Goal: Task Accomplishment & Management: Use online tool/utility

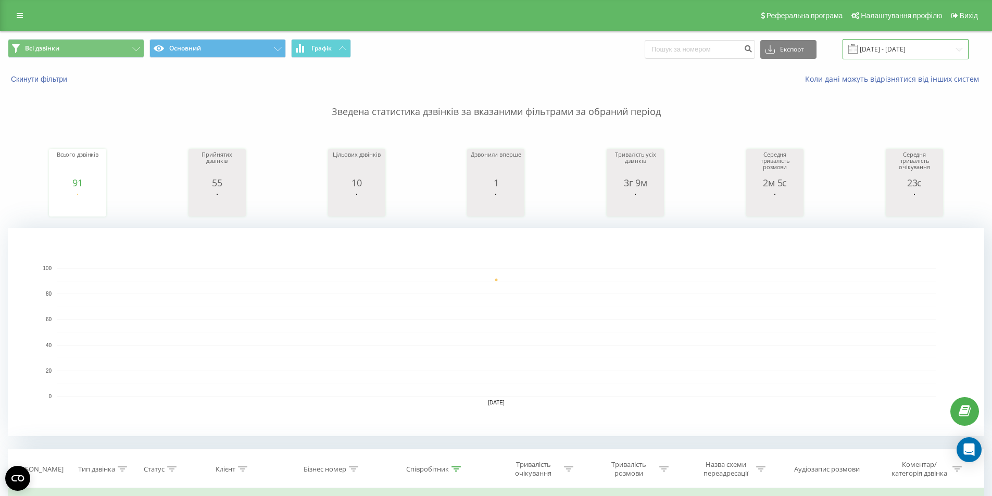
click at [914, 52] on input "20.09.2025 - 20.09.2025" at bounding box center [906, 49] width 126 height 20
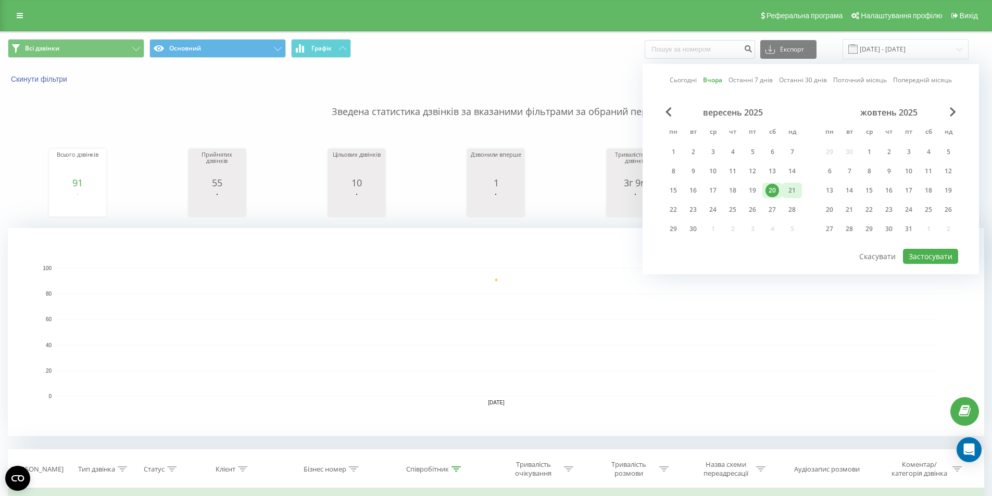
click at [795, 186] on div "21" at bounding box center [793, 191] width 14 height 14
click at [934, 256] on button "Застосувати" at bounding box center [930, 256] width 55 height 15
type input "[DATE] - [DATE]"
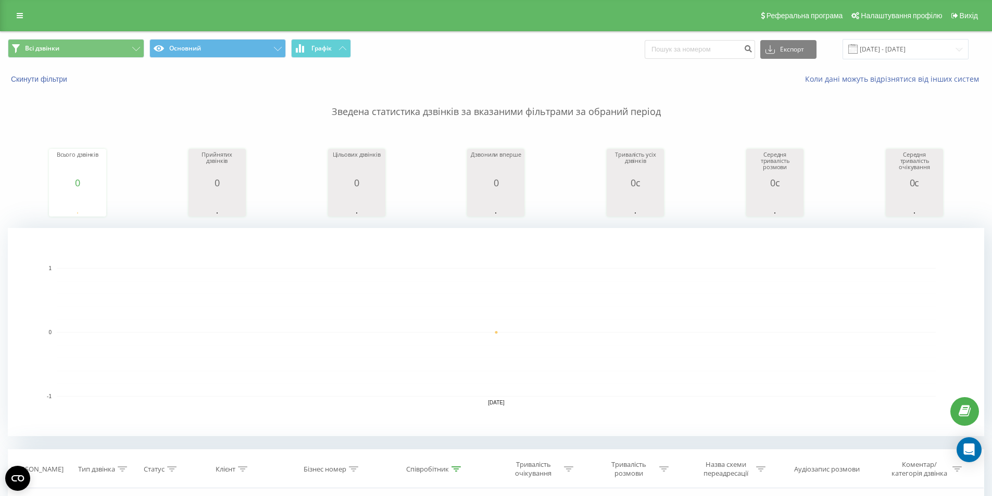
scroll to position [208, 0]
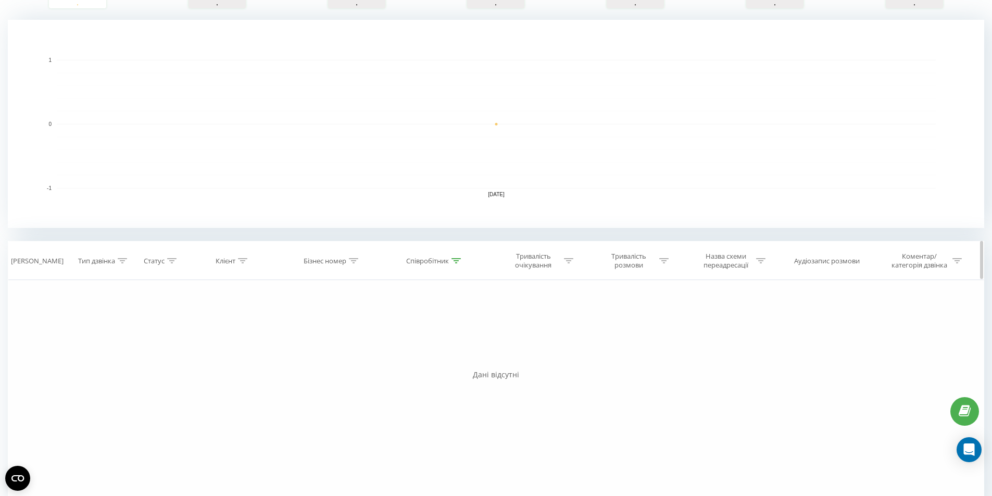
click at [451, 263] on div "Співробітник" at bounding box center [433, 261] width 55 height 9
click at [445, 359] on span "OK" at bounding box center [457, 356] width 29 height 16
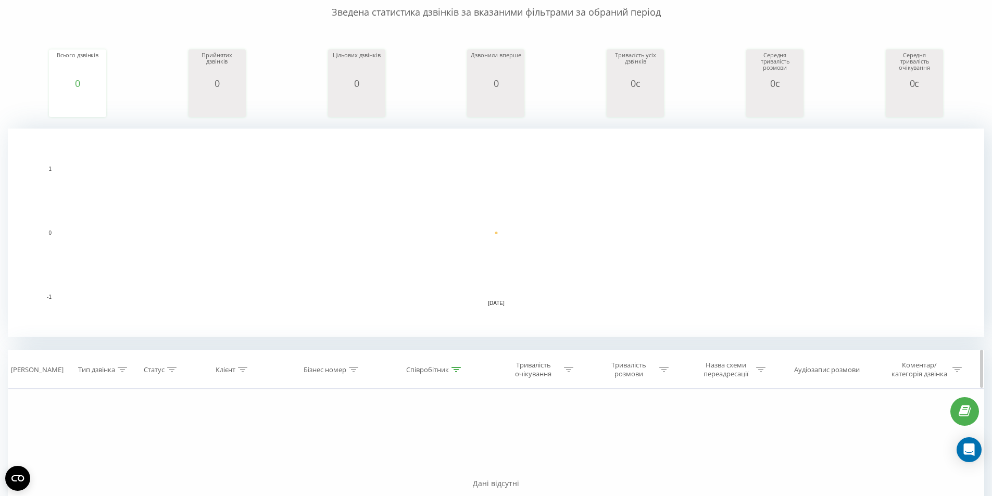
scroll to position [235, 0]
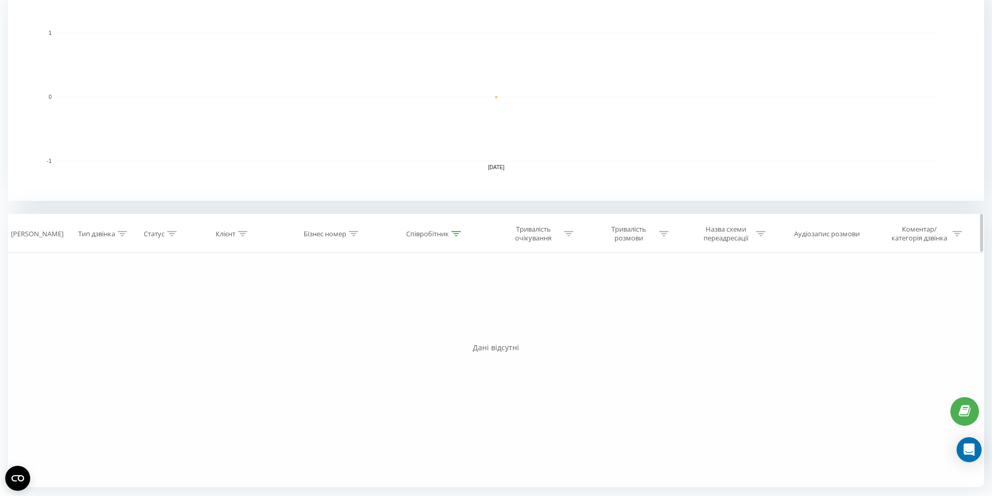
click at [424, 236] on div "Співробітник" at bounding box center [427, 234] width 43 height 9
click at [455, 331] on span "OK" at bounding box center [457, 329] width 29 height 16
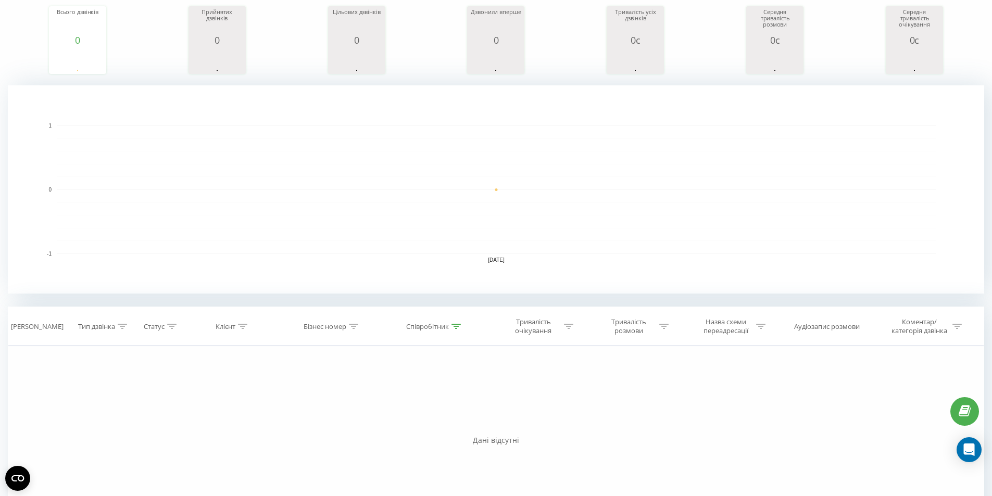
scroll to position [156, 0]
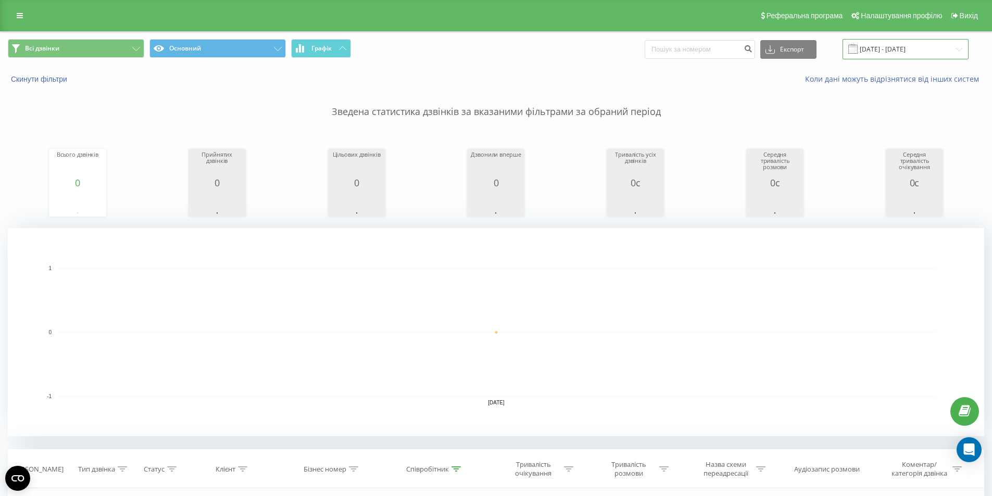
click at [903, 51] on input "[DATE] - [DATE]" at bounding box center [906, 49] width 126 height 20
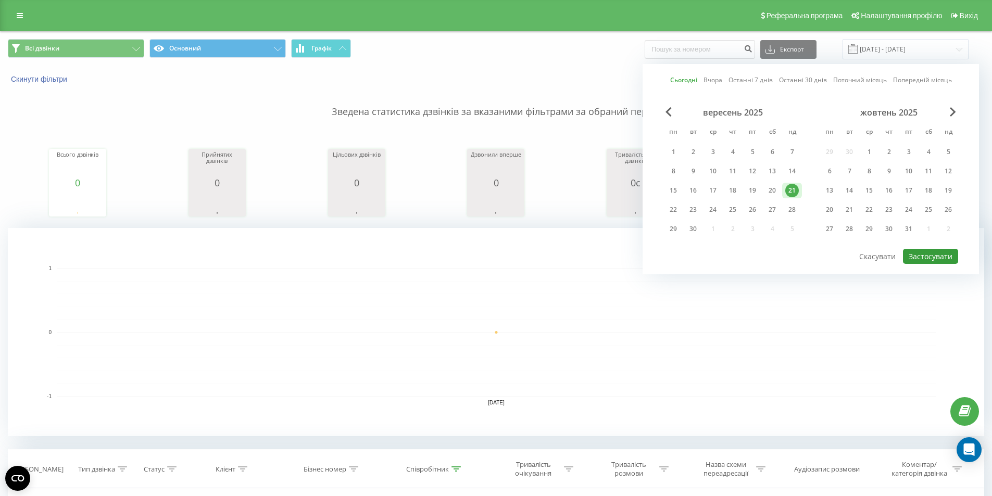
click at [921, 252] on button "Застосувати" at bounding box center [930, 256] width 55 height 15
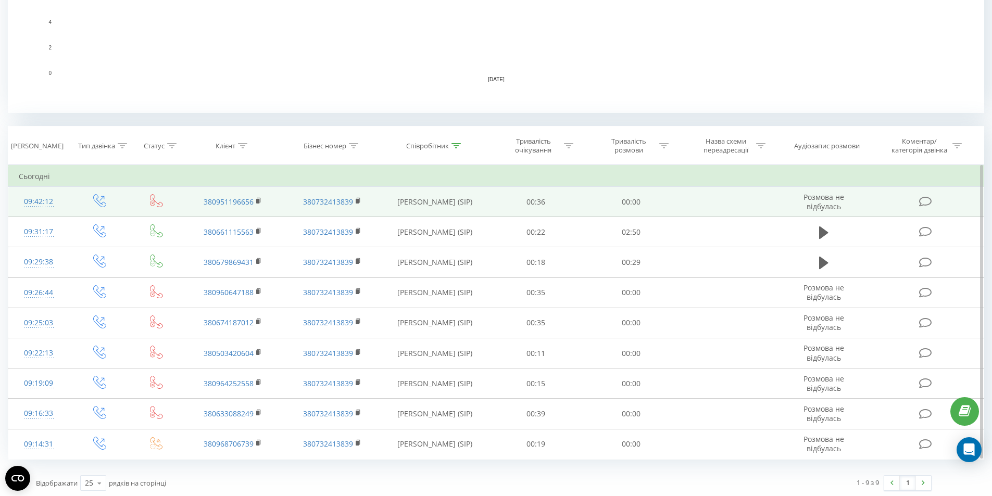
scroll to position [326, 0]
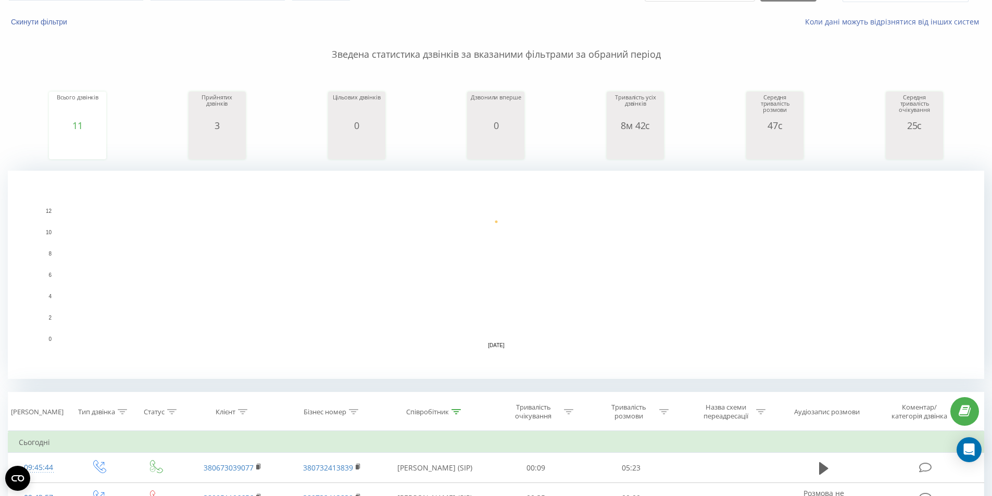
scroll to position [208, 0]
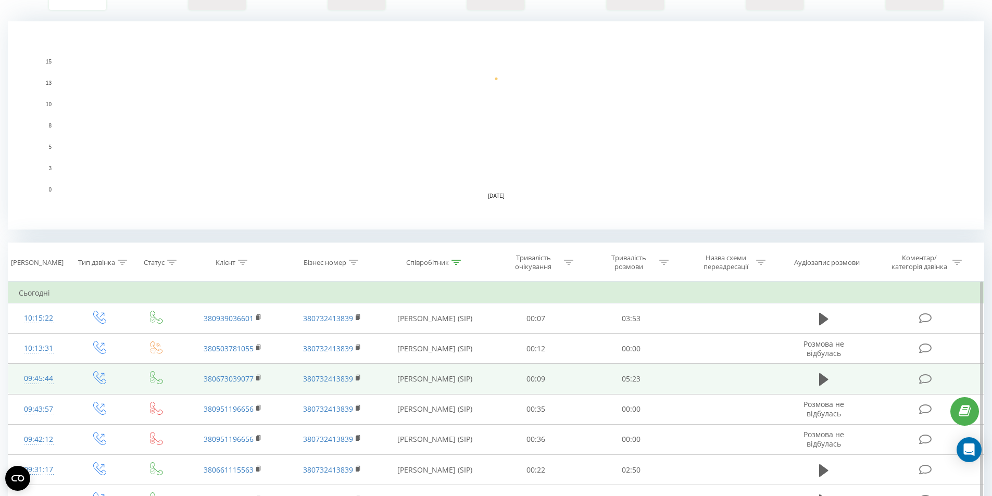
scroll to position [208, 0]
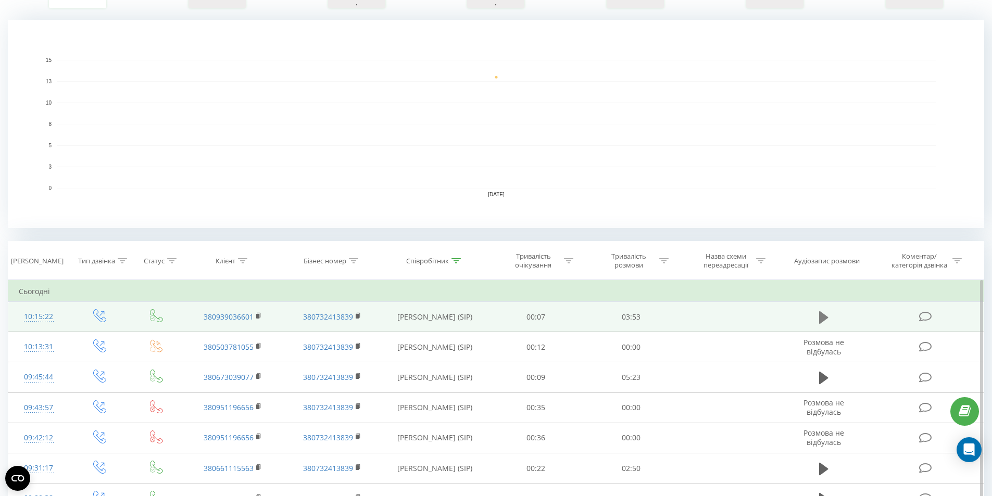
click at [817, 319] on button at bounding box center [824, 318] width 16 height 16
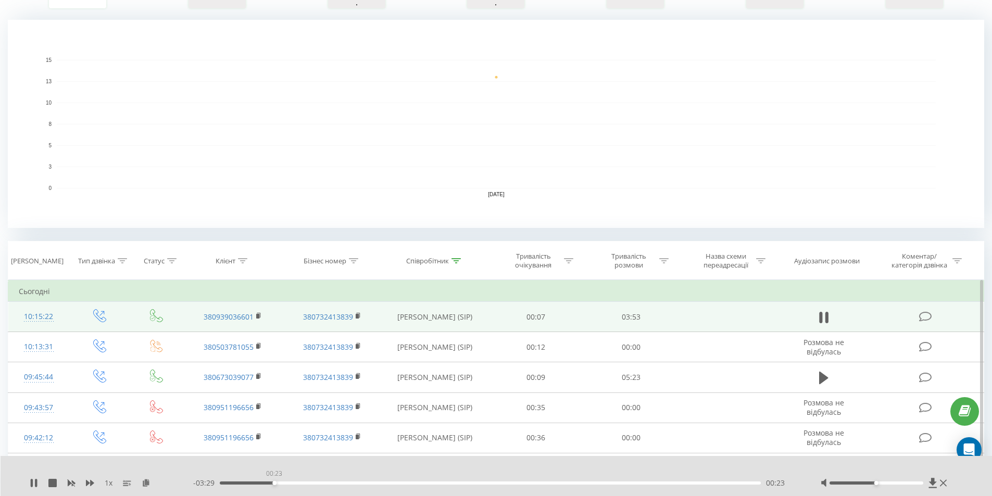
click at [274, 484] on div "00:23" at bounding box center [491, 483] width 542 height 3
click at [852, 483] on div at bounding box center [877, 483] width 94 height 3
click at [292, 484] on div "00:31" at bounding box center [491, 483] width 542 height 3
drag, startPoint x: 849, startPoint y: 485, endPoint x: 866, endPoint y: 487, distance: 17.3
click at [866, 487] on div at bounding box center [885, 483] width 129 height 10
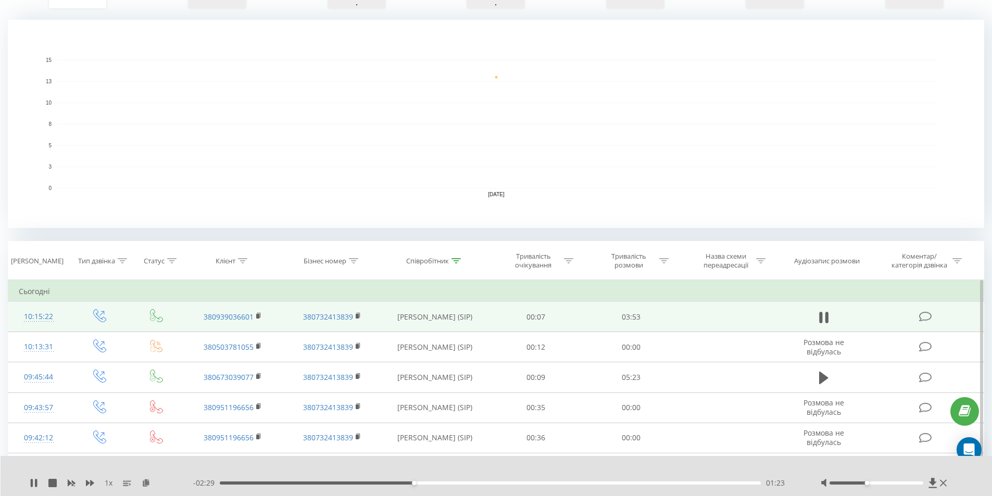
click at [873, 483] on div at bounding box center [877, 483] width 94 height 3
click at [32, 488] on div "1 x" at bounding box center [112, 483] width 164 height 10
click at [35, 482] on icon at bounding box center [36, 483] width 2 height 8
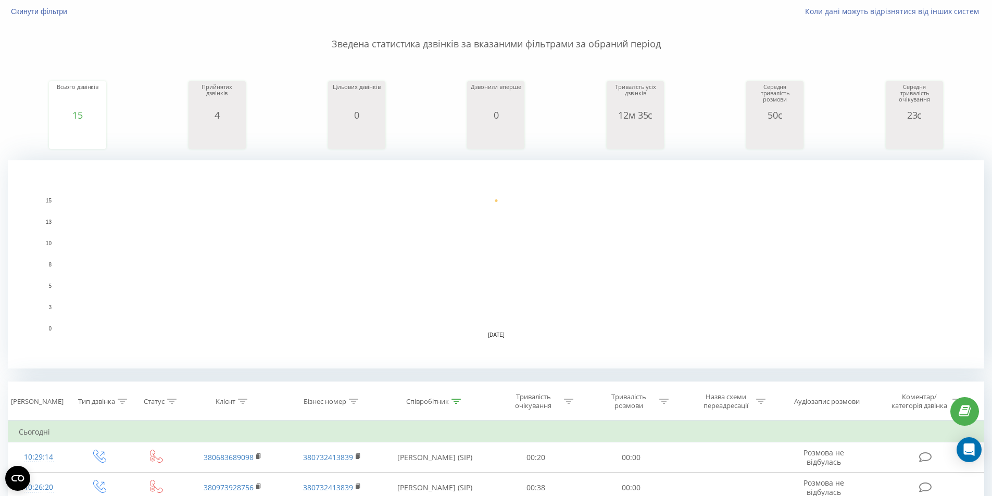
scroll to position [208, 0]
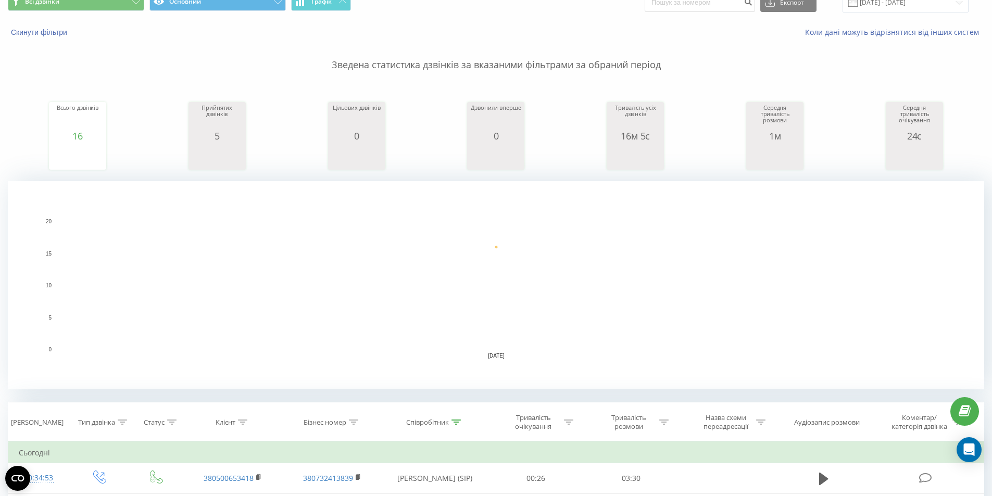
scroll to position [154, 0]
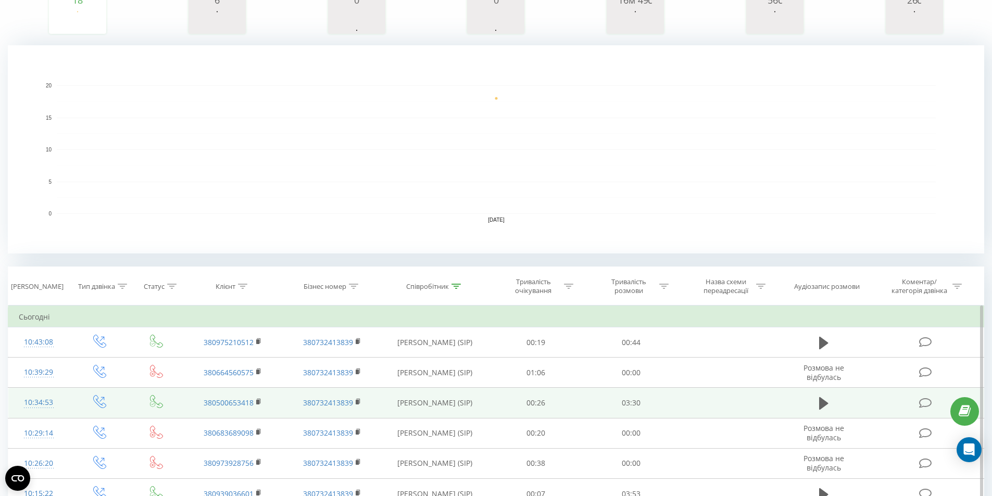
scroll to position [260, 0]
